Goal: Information Seeking & Learning: Learn about a topic

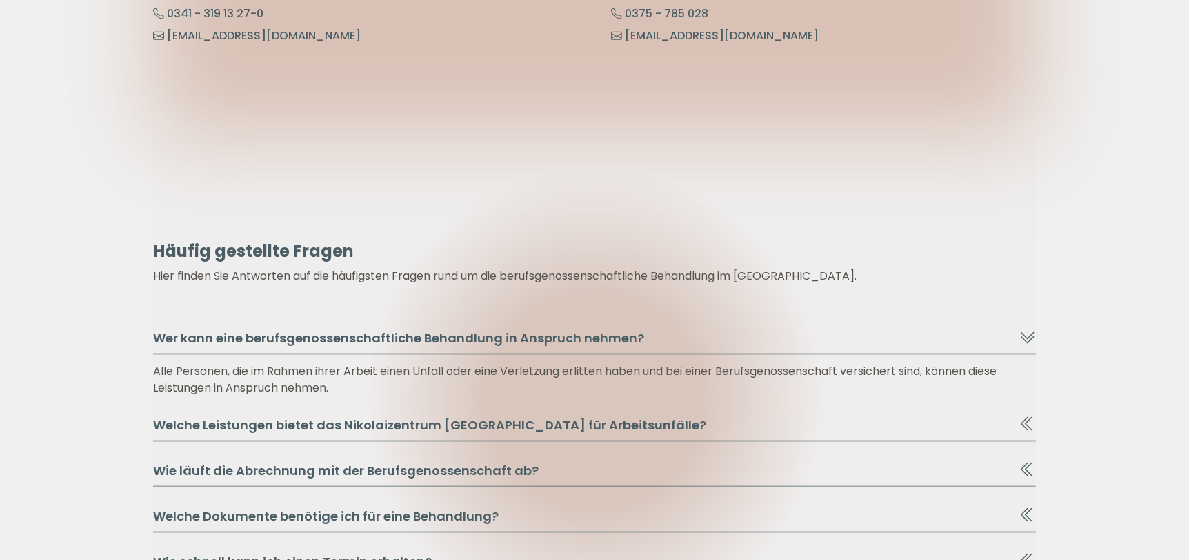
scroll to position [7313, 0]
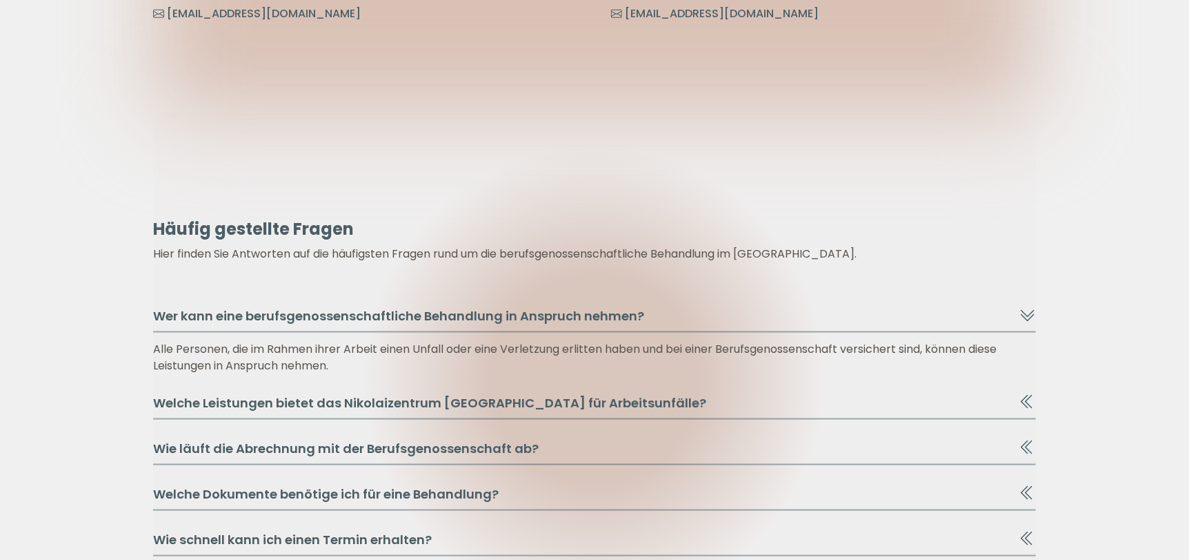
click at [653, 393] on button "Welche Leistungen bietet das Nikolaizentrum [GEOGRAPHIC_DATA] für Arbeitsunfäll…" at bounding box center [594, 406] width 883 height 26
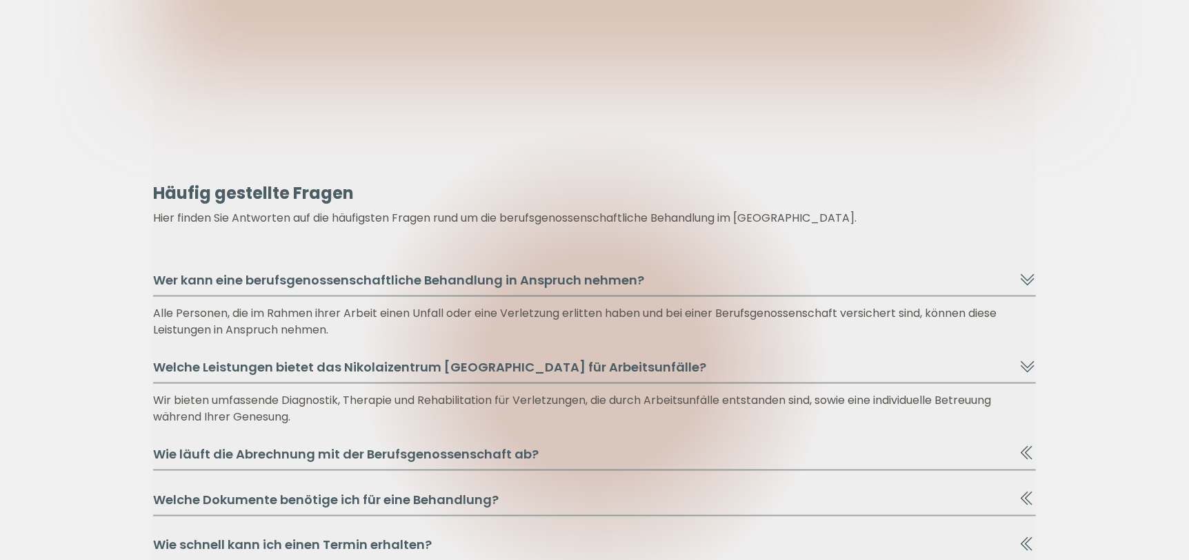
scroll to position [7383, 0]
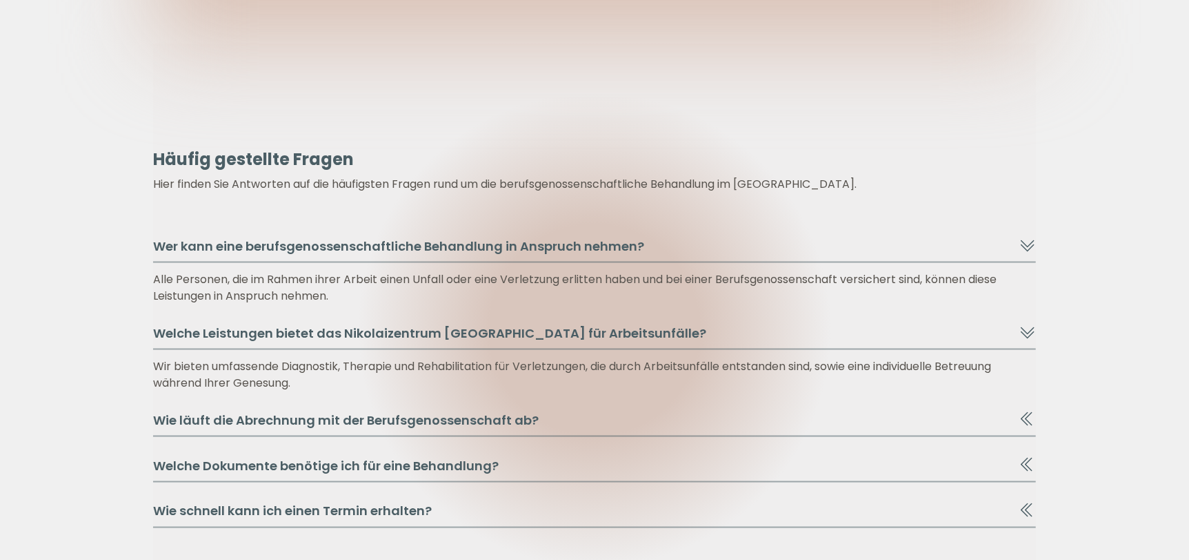
click at [651, 411] on button "Wie läuft die Abrechnung mit der Berufsgenossenschaft ab?" at bounding box center [594, 424] width 883 height 26
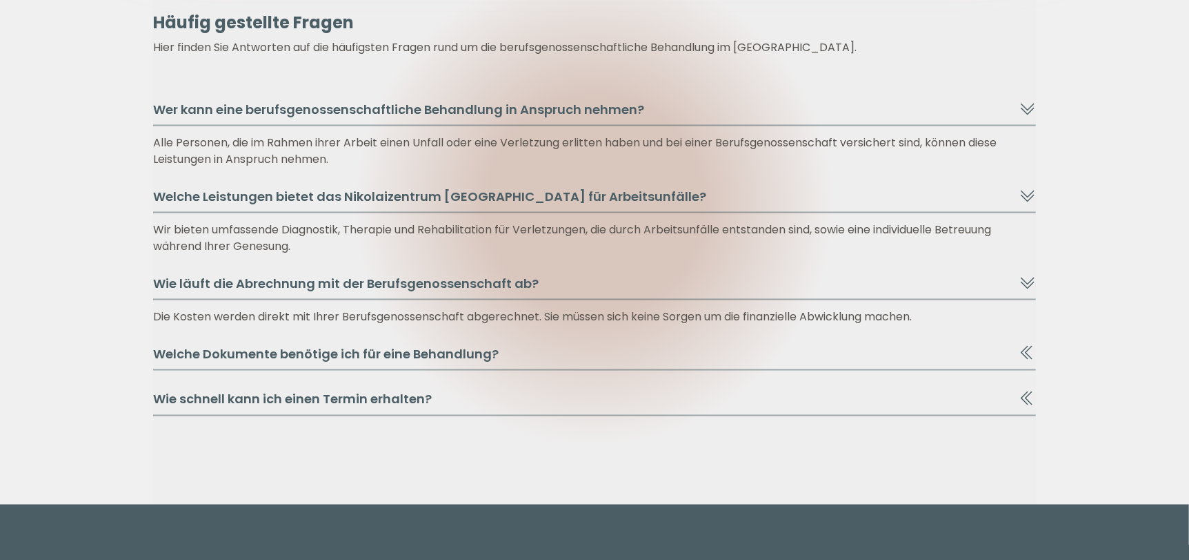
scroll to position [7520, 0]
click at [646, 344] on button "Welche Dokumente benötige ich für eine Behandlung?" at bounding box center [594, 357] width 883 height 26
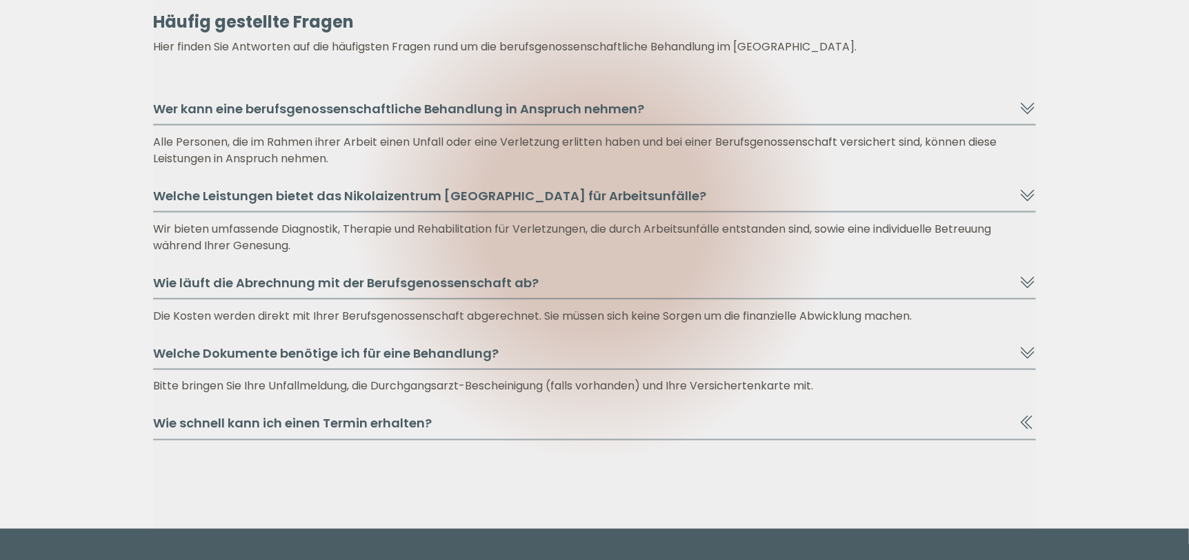
click at [834, 414] on button "Wie schnell kann ich einen Termin erhalten?" at bounding box center [594, 427] width 883 height 26
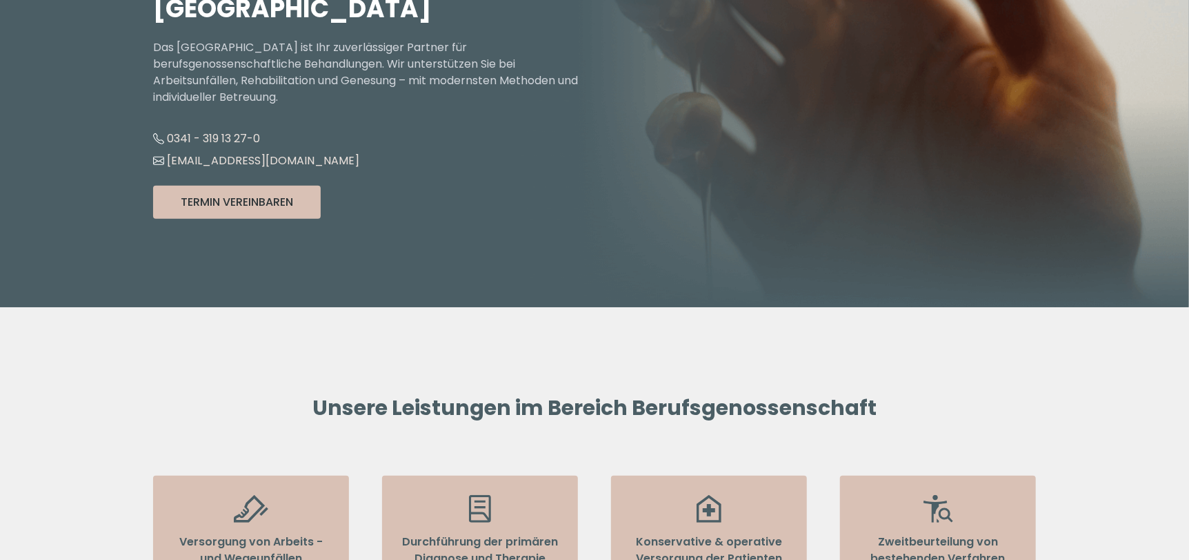
scroll to position [0, 0]
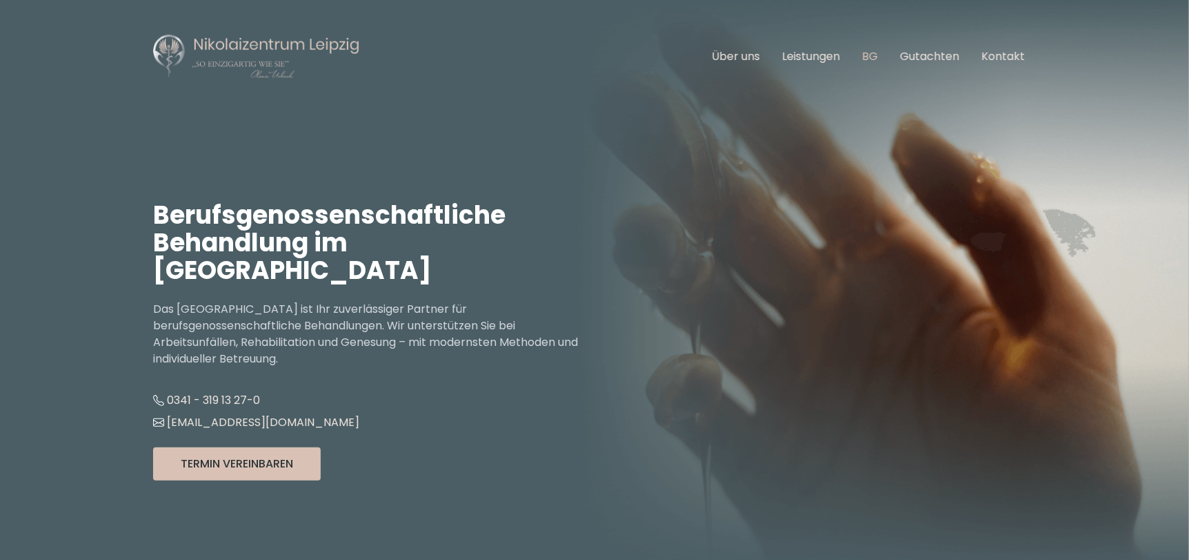
click at [870, 55] on link "BG" at bounding box center [870, 56] width 16 height 16
click at [236, 447] on button "Termin Vereinbaren" at bounding box center [237, 463] width 168 height 33
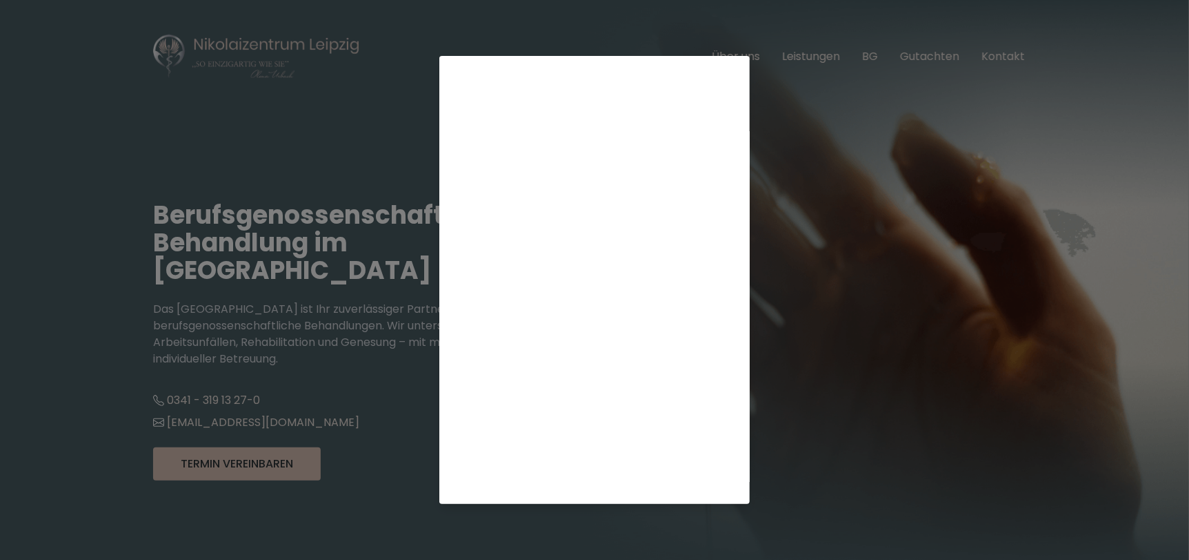
scroll to position [206, 0]
